Goal: Task Accomplishment & Management: Manage account settings

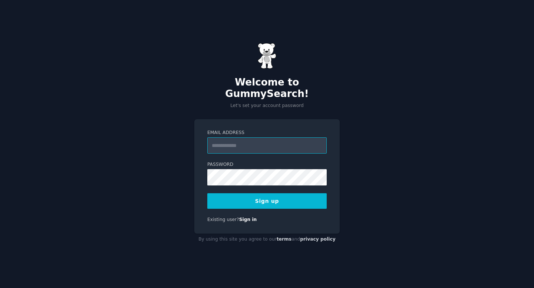
click at [239, 139] on input "Email Address" at bounding box center [266, 146] width 119 height 16
type input "**********"
click at [267, 197] on button "Sign up" at bounding box center [266, 202] width 119 height 16
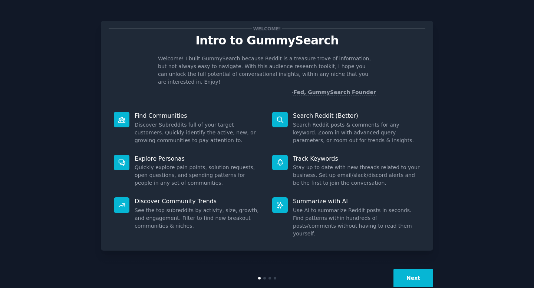
click at [435, 56] on div "Welcome! Intro to GummySearch Welcome! I built GummySearch because Reddit is a …" at bounding box center [266, 152] width 513 height 285
click at [264, 264] on div "Next" at bounding box center [267, 278] width 332 height 34
click at [407, 270] on button "Next" at bounding box center [413, 279] width 40 height 18
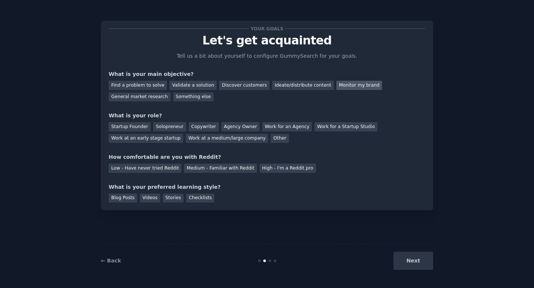
click at [340, 86] on div "Monitor my brand" at bounding box center [359, 85] width 46 height 9
click at [156, 87] on div "Find a problem to solve" at bounding box center [138, 85] width 58 height 9
click at [338, 89] on div "Monitor my brand" at bounding box center [359, 85] width 46 height 9
click at [164, 128] on div "Solopreneur" at bounding box center [169, 126] width 33 height 9
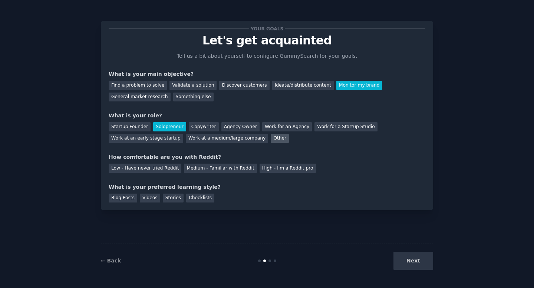
click at [273, 141] on div "Other" at bounding box center [280, 138] width 18 height 9
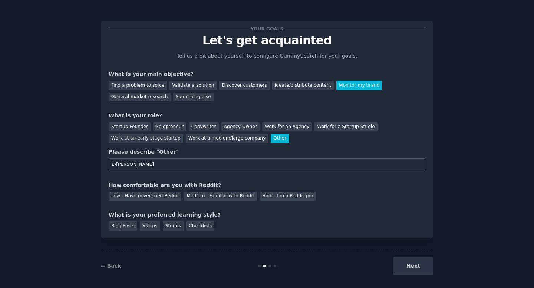
type input "E-commers"
click at [228, 179] on div "Your goals Let's get acquainted Tell us a bit about yourself to configure Gummy…" at bounding box center [267, 130] width 317 height 202
click at [221, 196] on div "Medium - Familiar with Reddit" at bounding box center [220, 196] width 73 height 9
click at [167, 225] on div "Stories" at bounding box center [173, 226] width 21 height 9
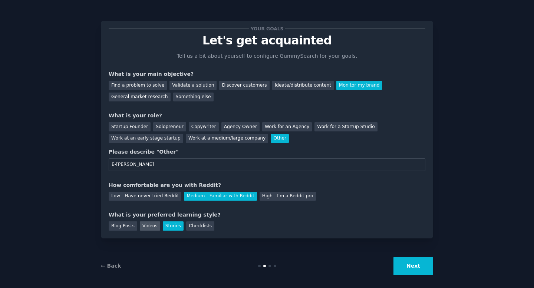
click at [146, 227] on div "Videos" at bounding box center [150, 226] width 20 height 9
click at [168, 226] on div "Stories" at bounding box center [173, 226] width 21 height 9
click at [402, 270] on button "Next" at bounding box center [413, 266] width 40 height 18
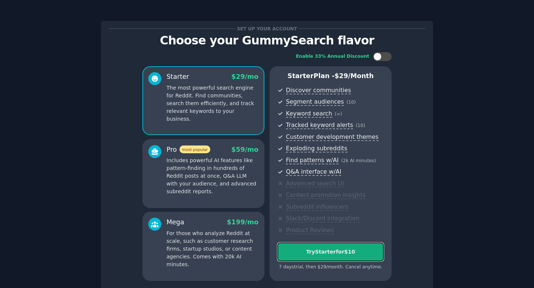
click at [325, 251] on div "Try Starter for $10" at bounding box center [331, 252] width 106 height 8
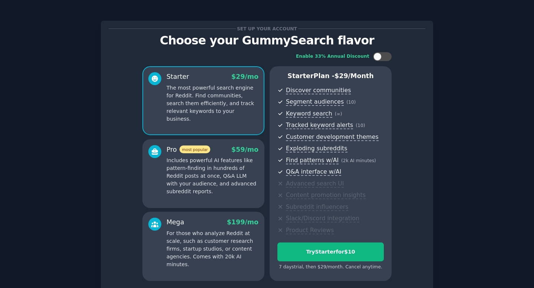
click at [496, 128] on div "Set up your account Choose your GummySearch flavor Enable 33% Annual Discount S…" at bounding box center [266, 175] width 513 height 331
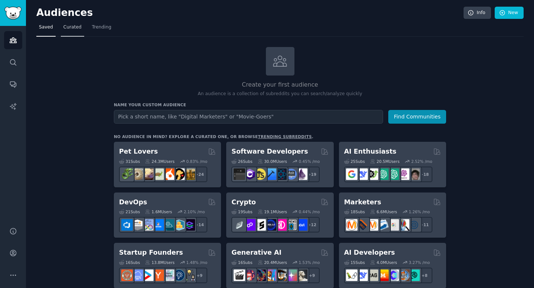
click at [71, 27] on span "Curated" at bounding box center [72, 27] width 18 height 7
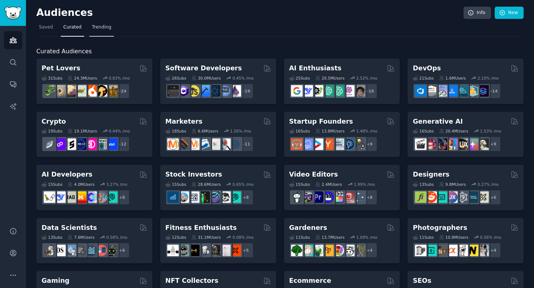
click at [96, 30] on span "Trending" at bounding box center [101, 27] width 19 height 7
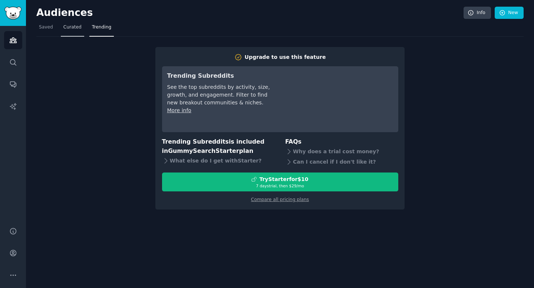
click at [71, 28] on span "Curated" at bounding box center [72, 27] width 18 height 7
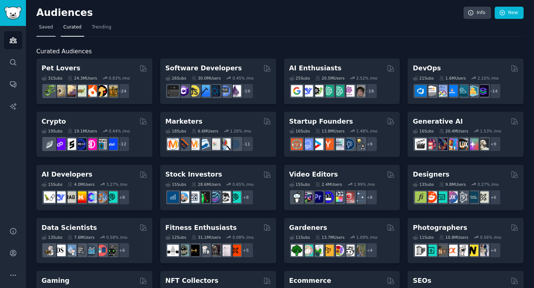
click at [44, 27] on span "Saved" at bounding box center [46, 27] width 14 height 7
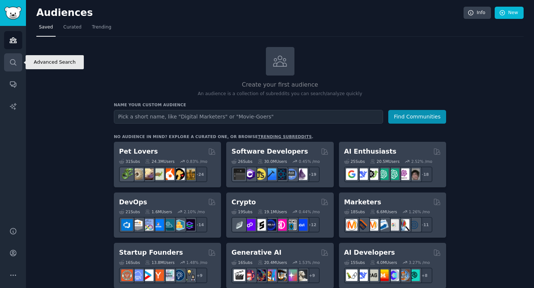
click at [11, 62] on icon "Sidebar" at bounding box center [13, 63] width 8 height 8
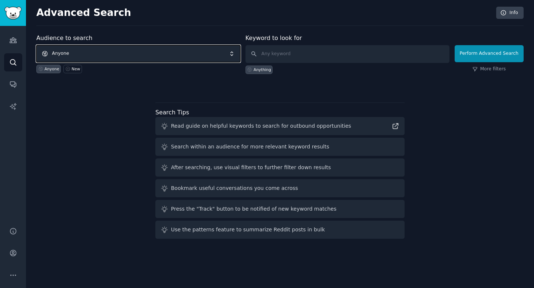
click at [226, 51] on span "Anyone" at bounding box center [138, 53] width 204 height 17
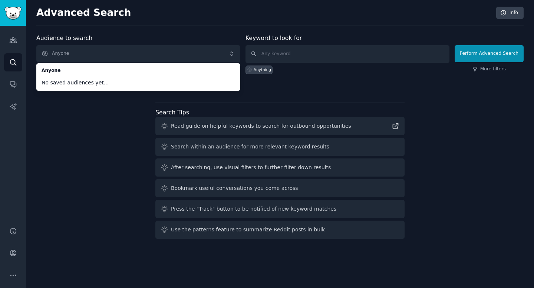
click at [116, 129] on div "Audience to search Anyone Anyone No saved audiences yet... Anyone New Keyword t…" at bounding box center [279, 138] width 487 height 208
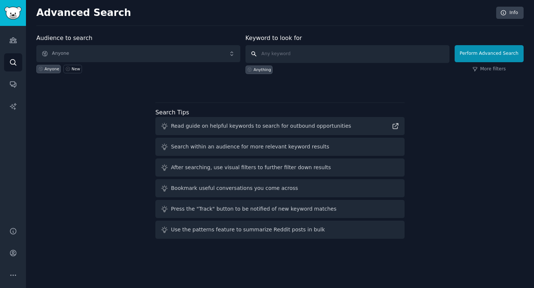
click at [268, 55] on input "text" at bounding box center [347, 54] width 204 height 18
type input "hemostatic gauze"
click at [299, 79] on div "Audience to search Anyone Anyone New Keyword to look for hemostatic gauze Anyth…" at bounding box center [279, 62] width 487 height 56
click at [486, 59] on button "Perform Advanced Search" at bounding box center [489, 53] width 69 height 17
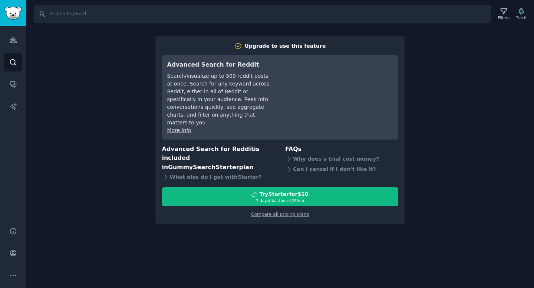
click at [437, 100] on div "Search Filters Track Upgrade to use this feature Advanced Search for Reddit Sea…" at bounding box center [280, 144] width 508 height 288
click at [415, 110] on div "Search Filters Track Upgrade to use this feature Advanced Search for Reddit Sea…" at bounding box center [280, 144] width 508 height 288
click at [313, 154] on div "Why does a trial cost money?" at bounding box center [341, 159] width 113 height 10
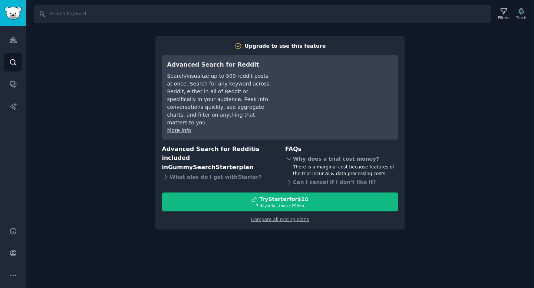
click at [313, 154] on div "Why does a trial cost money?" at bounding box center [341, 159] width 113 height 10
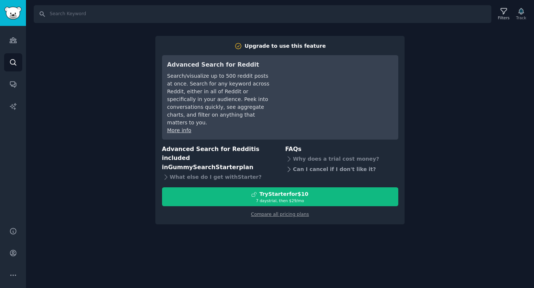
click at [318, 164] on div "Can I cancel if I don't like it?" at bounding box center [341, 169] width 113 height 10
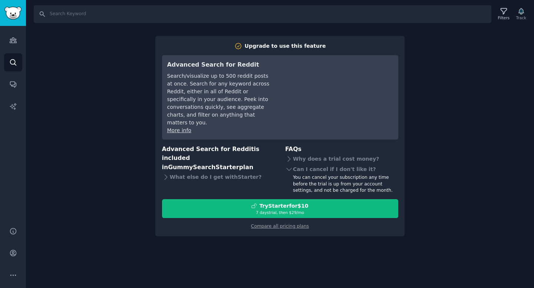
click at [510, 80] on div "Search Filters Track Upgrade to use this feature Advanced Search for Reddit Sea…" at bounding box center [280, 144] width 508 height 288
click at [378, 260] on div "Search Filters Track Upgrade to use this feature Advanced Search for Reddit Sea…" at bounding box center [280, 144] width 508 height 288
click at [291, 224] on link "Compare all pricing plans" at bounding box center [280, 226] width 58 height 5
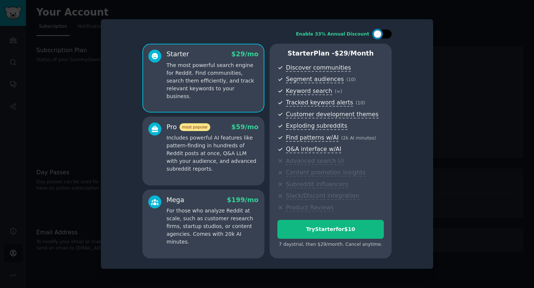
click at [380, 37] on div at bounding box center [382, 34] width 19 height 9
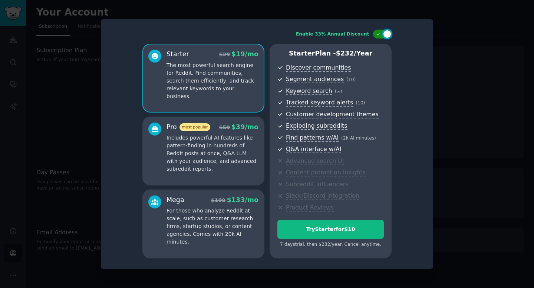
click at [380, 37] on div at bounding box center [382, 34] width 19 height 9
checkbox input "false"
click at [445, 86] on div at bounding box center [267, 144] width 534 height 288
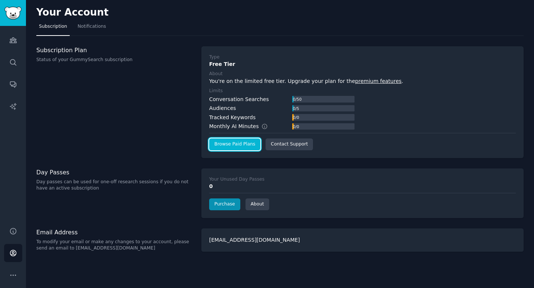
click at [230, 145] on link "Browse Paid Plans" at bounding box center [234, 145] width 51 height 12
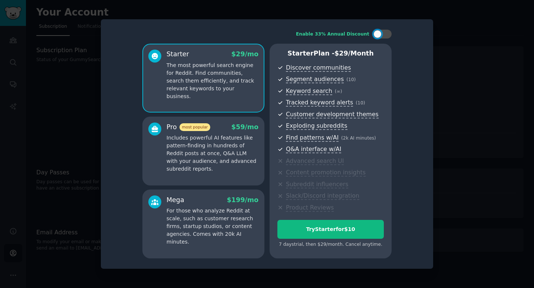
click at [491, 99] on div at bounding box center [267, 144] width 534 height 288
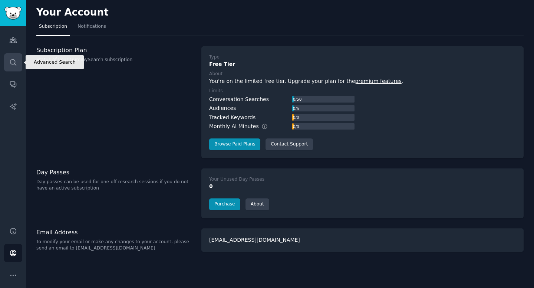
click at [19, 63] on link "Search" at bounding box center [13, 62] width 18 height 18
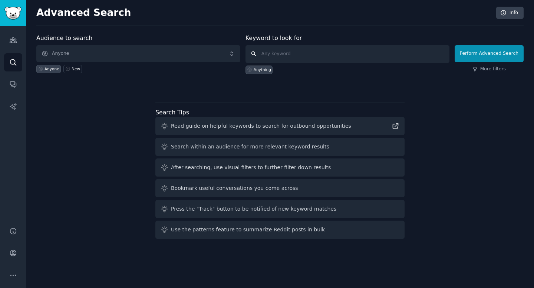
click at [278, 59] on input "text" at bounding box center [347, 54] width 204 height 18
type input "h"
type input "quick clot"
click button "Perform Advanced Search" at bounding box center [489, 53] width 69 height 17
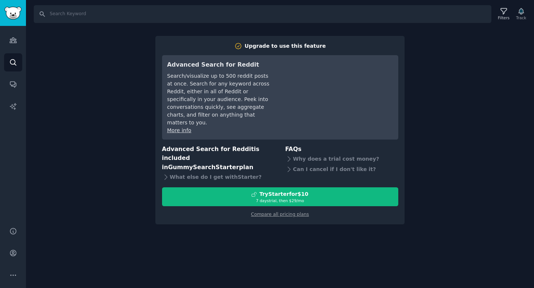
click at [435, 124] on div "Search Filters Track Upgrade to use this feature Advanced Search for Reddit Sea…" at bounding box center [280, 144] width 508 height 288
click at [486, 96] on div "Search Filters Track Upgrade to use this feature Advanced Search for Reddit Sea…" at bounding box center [280, 144] width 508 height 288
click at [506, 42] on div "Search Filters Track Upgrade to use this feature Advanced Search for Reddit Sea…" at bounding box center [280, 144] width 508 height 288
click at [288, 212] on link "Compare all pricing plans" at bounding box center [280, 214] width 58 height 5
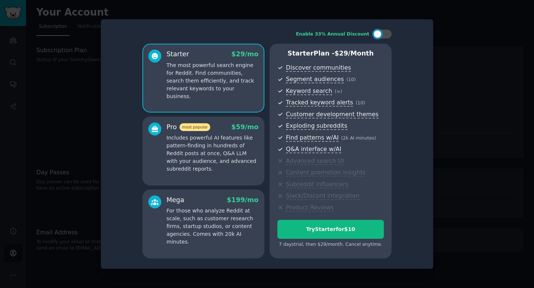
click at [479, 151] on div at bounding box center [267, 144] width 534 height 288
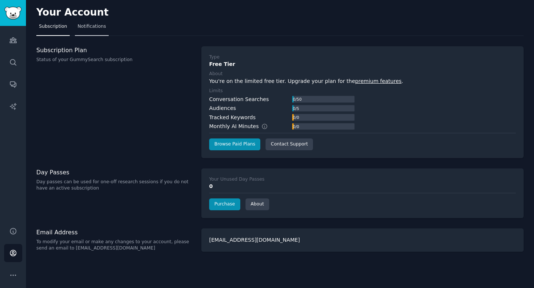
click at [95, 26] on span "Notifications" at bounding box center [91, 26] width 29 height 7
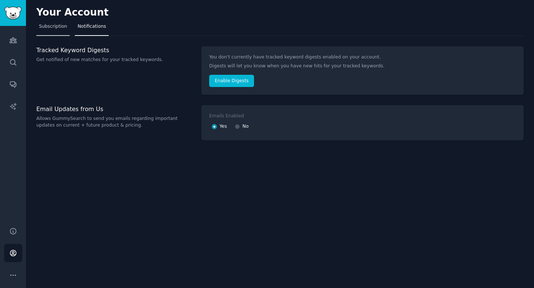
click at [53, 32] on link "Subscription" at bounding box center [52, 28] width 33 height 15
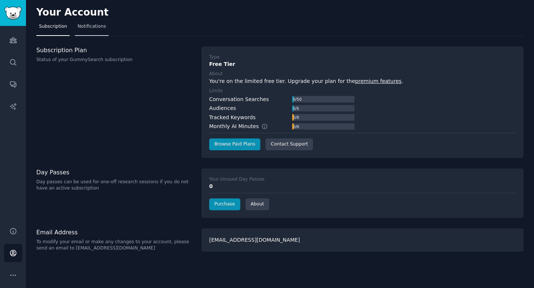
click at [84, 30] on link "Notifications" at bounding box center [92, 28] width 34 height 15
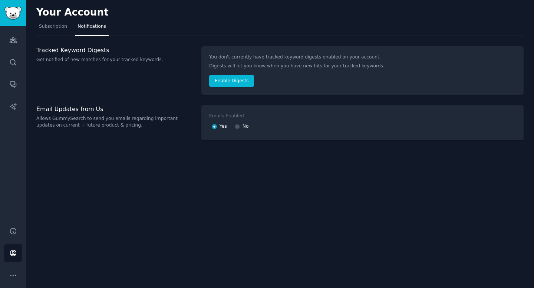
click at [240, 126] on div "No" at bounding box center [242, 127] width 14 height 12
click at [238, 128] on input "No" at bounding box center [237, 126] width 5 height 5
radio input "false"
radio input "true"
click at [58, 29] on span "Subscription" at bounding box center [53, 26] width 28 height 7
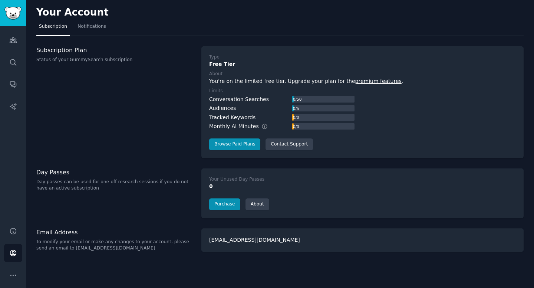
click at [11, 16] on img "Sidebar" at bounding box center [12, 13] width 17 height 13
